Goal: Transaction & Acquisition: Purchase product/service

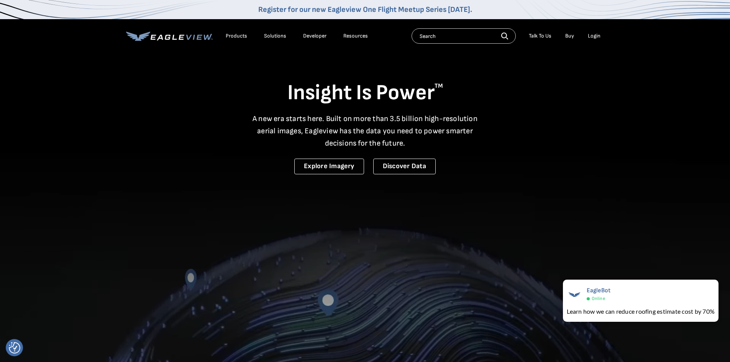
click at [595, 34] on div "Login" at bounding box center [594, 36] width 13 height 7
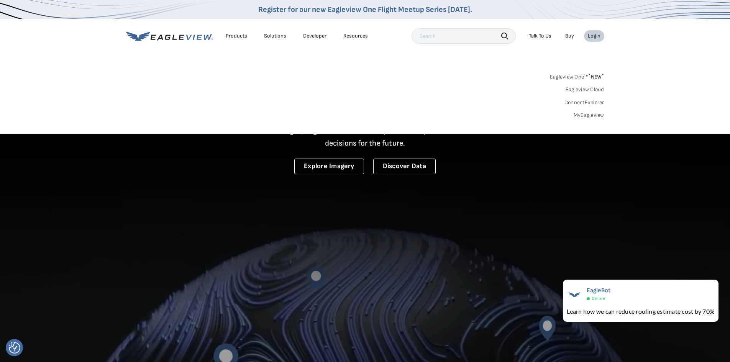
click at [586, 117] on link "MyEagleview" at bounding box center [588, 115] width 31 height 7
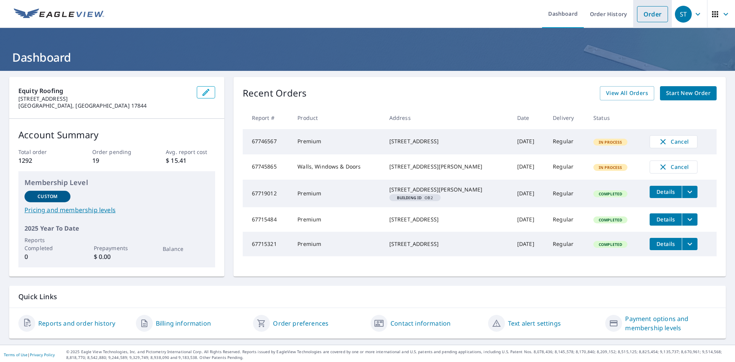
click at [645, 16] on link "Order" at bounding box center [652, 14] width 31 height 16
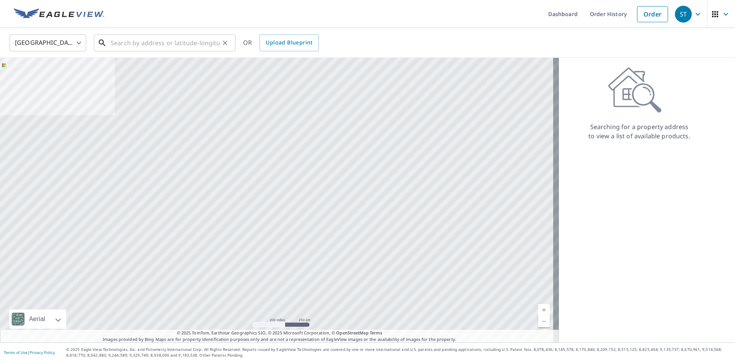
click at [134, 39] on input "text" at bounding box center [165, 42] width 109 height 21
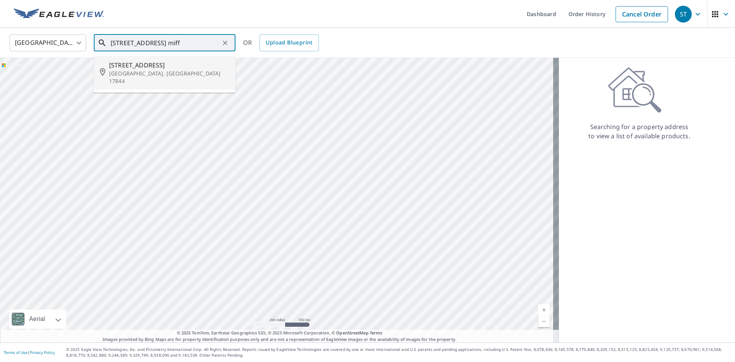
click at [134, 72] on p "Mifflinburg, PA 17844" at bounding box center [169, 77] width 120 height 15
type input "501 Market St Mifflinburg, PA 17844"
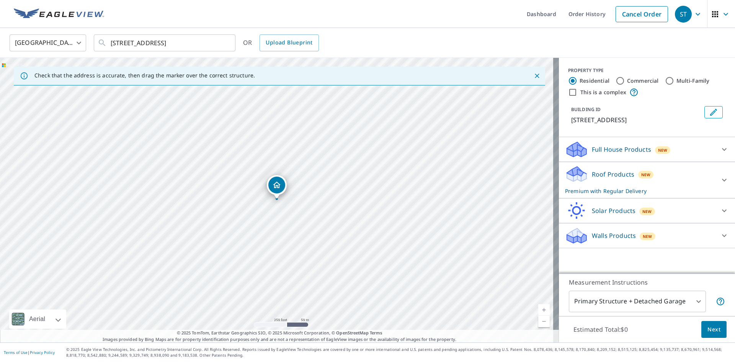
click at [653, 164] on div "Roof Products New Premium with Regular Delivery Premium $0 Delivery Regular $0 …" at bounding box center [647, 180] width 176 height 36
click at [655, 170] on div "Roof Products New Premium with Regular Delivery" at bounding box center [640, 180] width 150 height 30
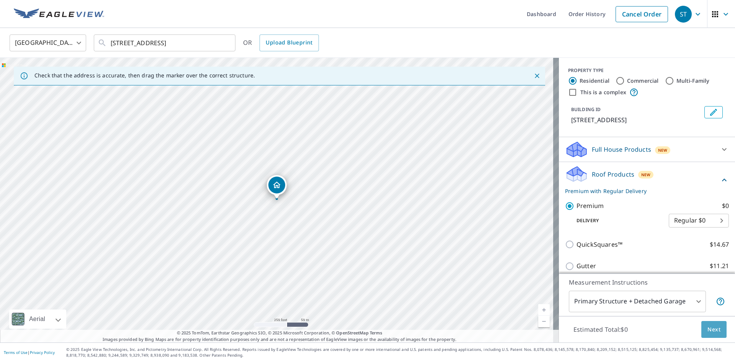
click at [705, 322] on button "Next" at bounding box center [714, 329] width 25 height 17
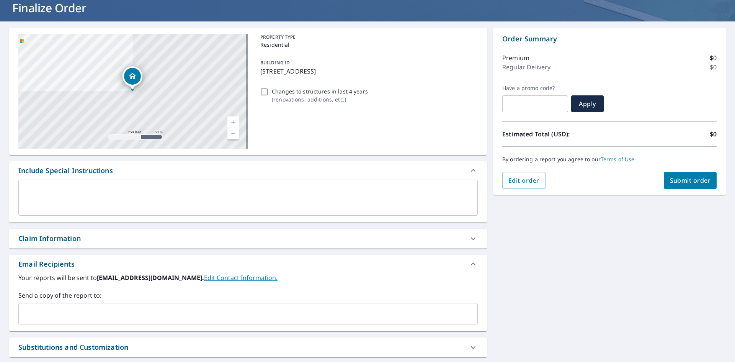
scroll to position [115, 0]
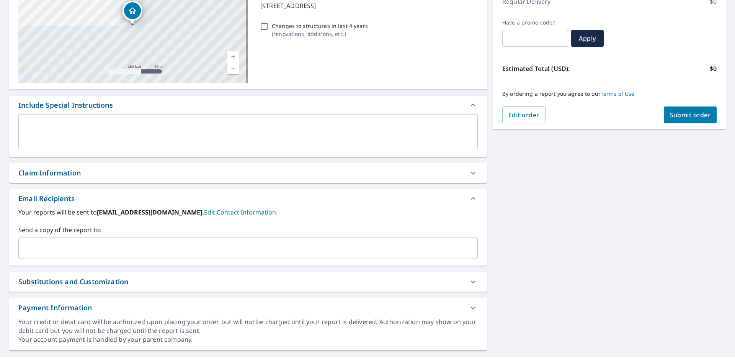
click at [95, 254] on input "text" at bounding box center [242, 248] width 441 height 15
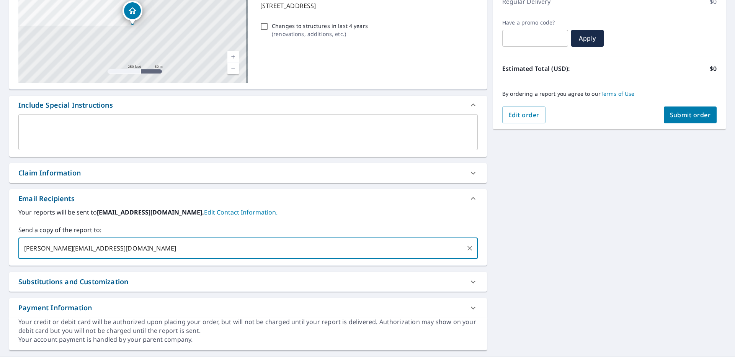
type input "corey@equityroofs.com"
click at [692, 123] on div "Order Summary Premium $0 Regular Delivery $0 Have a promo code? ​ Apply Estimat…" at bounding box center [609, 45] width 233 height 167
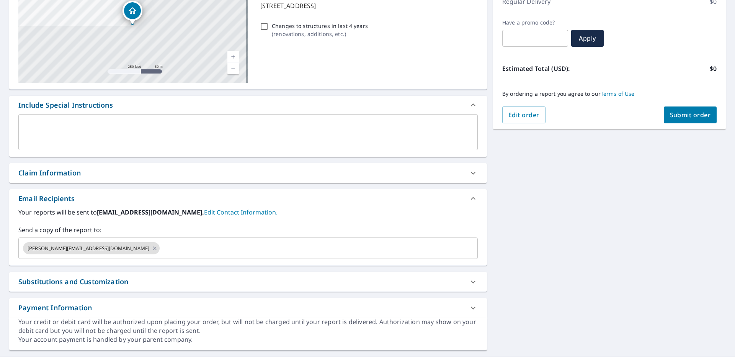
click at [694, 119] on button "Submit order" at bounding box center [690, 114] width 53 height 17
checkbox input "true"
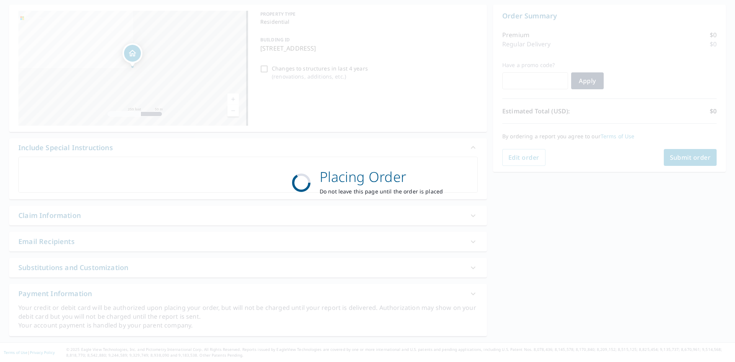
scroll to position [72, 0]
